Goal: Use online tool/utility: Utilize a website feature to perform a specific function

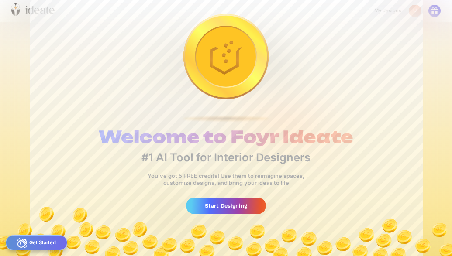
scroll to position [0, 224]
click at [235, 209] on div "Start Designing" at bounding box center [226, 206] width 80 height 16
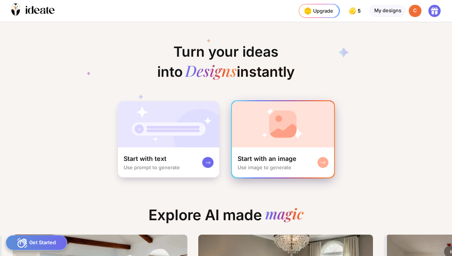
click at [282, 146] on img at bounding box center [283, 124] width 102 height 46
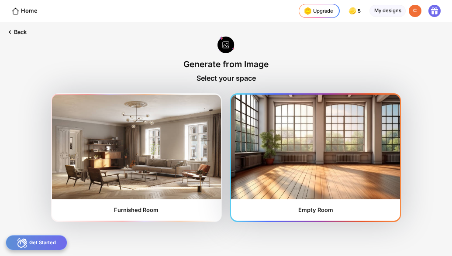
click at [295, 159] on img at bounding box center [315, 147] width 169 height 105
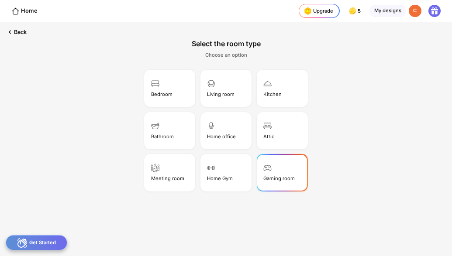
click at [271, 169] on img at bounding box center [267, 168] width 8 height 8
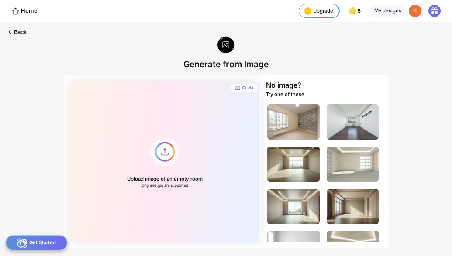
drag, startPoint x: 450, startPoint y: 91, endPoint x: 443, endPoint y: 169, distance: 78.2
click at [443, 169] on div "Back Generate from Image Guide Upload image of an empty room .png and .jpg are …" at bounding box center [226, 139] width 452 height 234
click at [412, 169] on div "Back Generate from Image Guide Upload image of an empty room .png and .jpg are …" at bounding box center [226, 139] width 452 height 234
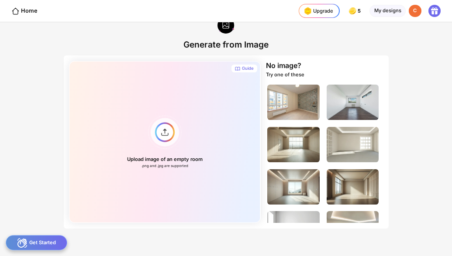
click at [383, 179] on div at bounding box center [327, 153] width 122 height 140
drag, startPoint x: 385, startPoint y: 72, endPoint x: 385, endPoint y: 94, distance: 21.4
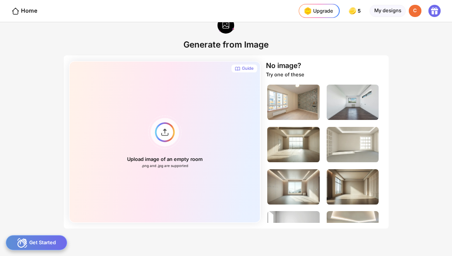
click at [385, 94] on div "No image? Try one of these" at bounding box center [327, 142] width 122 height 162
drag, startPoint x: 385, startPoint y: 94, endPoint x: 381, endPoint y: 132, distance: 38.7
click at [381, 132] on div at bounding box center [327, 153] width 122 height 140
click at [346, 141] on img at bounding box center [353, 144] width 52 height 35
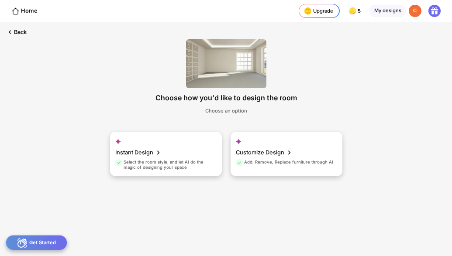
click at [240, 74] on img at bounding box center [226, 63] width 80 height 49
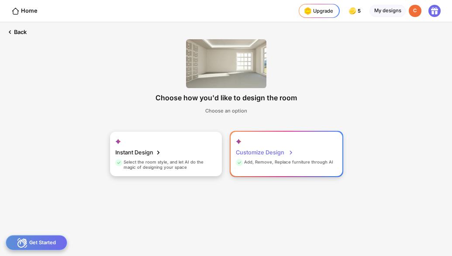
click at [261, 155] on div "Customize Design" at bounding box center [265, 153] width 58 height 14
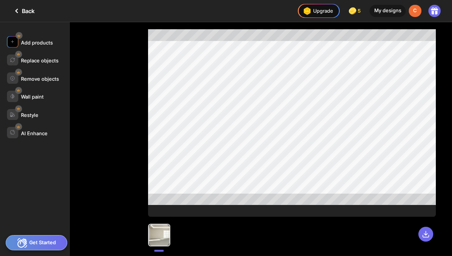
click at [38, 42] on div "Add products" at bounding box center [37, 43] width 32 height 6
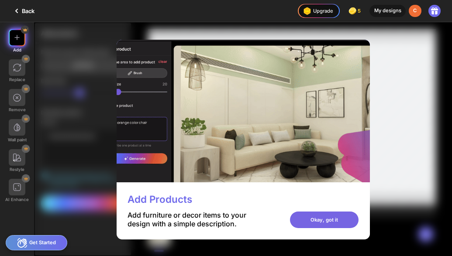
click at [317, 221] on div "Okay, got it" at bounding box center [324, 220] width 69 height 17
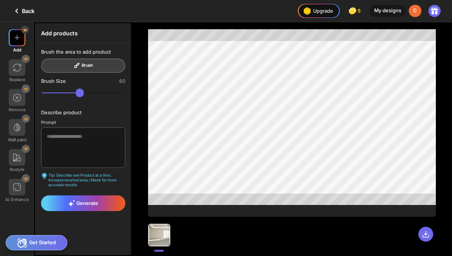
click at [88, 65] on div "Brush the area to add product Brush" at bounding box center [83, 61] width 84 height 24
click at [59, 140] on textarea at bounding box center [83, 148] width 84 height 41
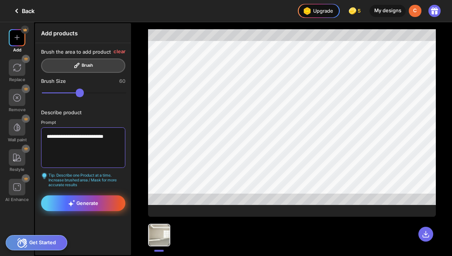
type textarea "**********"
click at [92, 204] on span "Generate" at bounding box center [83, 203] width 30 height 7
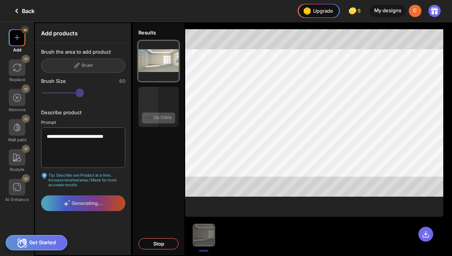
drag, startPoint x: 88, startPoint y: 90, endPoint x: 61, endPoint y: 90, distance: 27.1
click at [61, 90] on div "Brush Size 60" at bounding box center [83, 88] width 84 height 20
click at [55, 96] on div "Brush Size 60" at bounding box center [83, 88] width 84 height 20
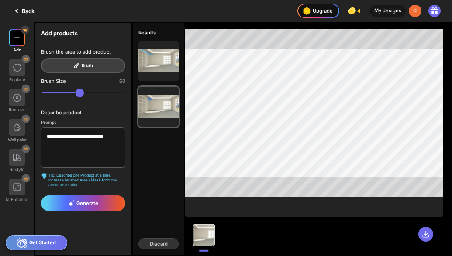
click at [207, 234] on div at bounding box center [204, 235] width 21 height 21
drag, startPoint x: 87, startPoint y: 95, endPoint x: 52, endPoint y: 96, distance: 35.0
click at [52, 96] on input "range" at bounding box center [84, 93] width 84 height 8
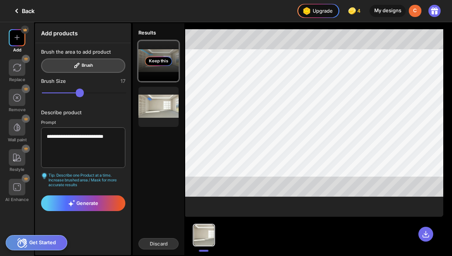
click at [151, 63] on div "Keep this" at bounding box center [158, 61] width 27 height 9
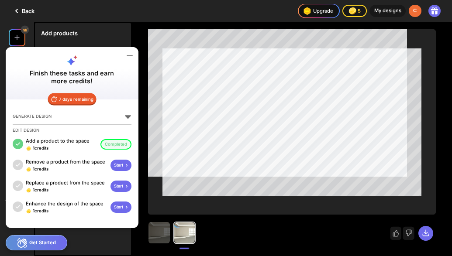
click at [90, 22] on div at bounding box center [167, 11] width 236 height 22
click at [241, 223] on div "Improve my results" at bounding box center [292, 231] width 288 height 32
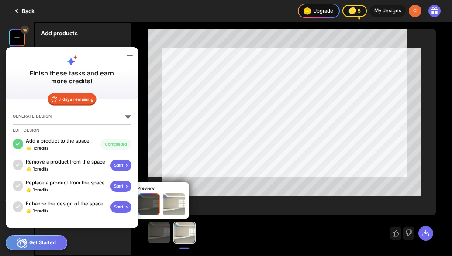
click at [163, 230] on div "Preview" at bounding box center [167, 221] width 43 height 21
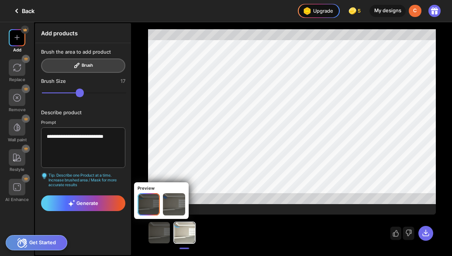
click at [176, 206] on img at bounding box center [174, 205] width 22 height 22
click at [181, 239] on div at bounding box center [184, 233] width 21 height 21
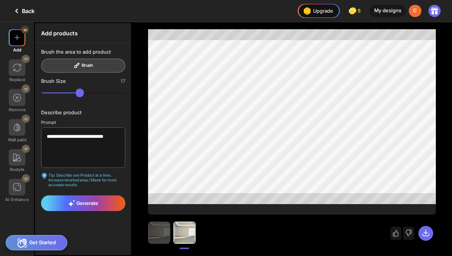
click at [152, 238] on img at bounding box center [159, 232] width 21 height 21
type input "**"
click at [45, 94] on input "range" at bounding box center [84, 93] width 84 height 8
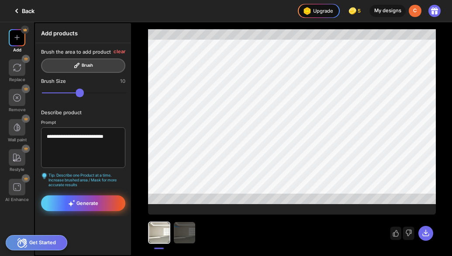
click at [92, 204] on span "Generate" at bounding box center [83, 203] width 30 height 7
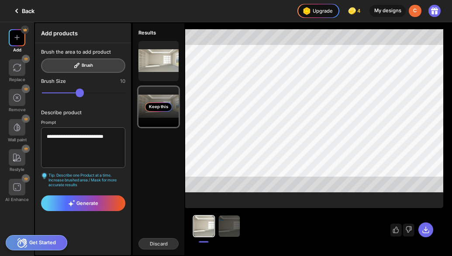
click at [157, 94] on div "Keep this" at bounding box center [159, 107] width 40 height 40
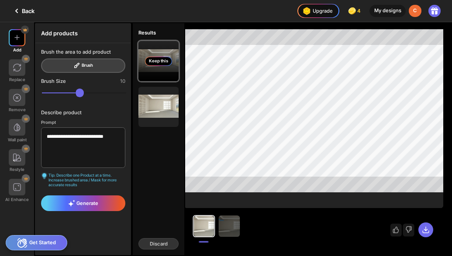
click at [158, 59] on div "Keep this" at bounding box center [158, 61] width 27 height 9
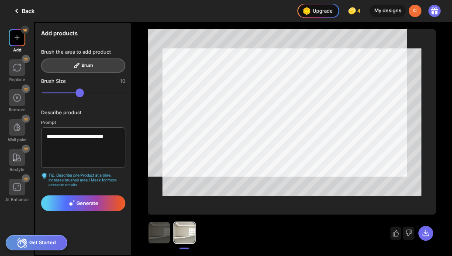
click at [161, 247] on div "Improve my results" at bounding box center [292, 139] width 320 height 234
click at [161, 238] on img at bounding box center [159, 232] width 21 height 21
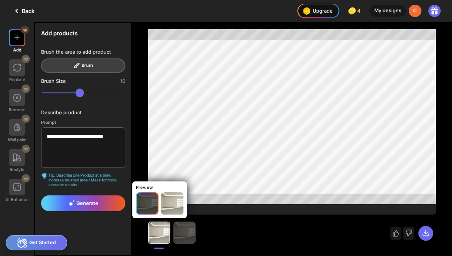
click at [184, 241] on img at bounding box center [184, 232] width 21 height 21
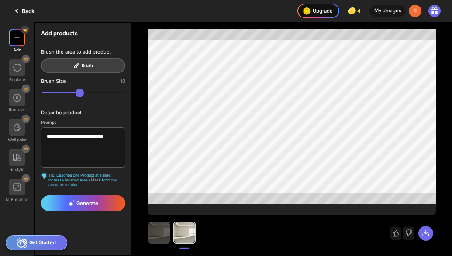
click at [155, 239] on img at bounding box center [159, 232] width 21 height 21
click at [159, 232] on div at bounding box center [159, 233] width 21 height 21
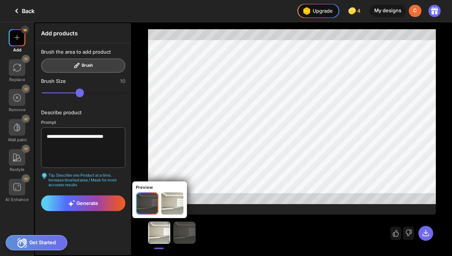
click at [180, 239] on img at bounding box center [184, 232] width 21 height 21
